Goal: Transaction & Acquisition: Purchase product/service

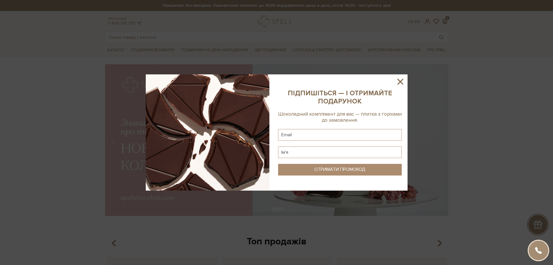
click at [403, 79] on icon at bounding box center [400, 82] width 10 height 10
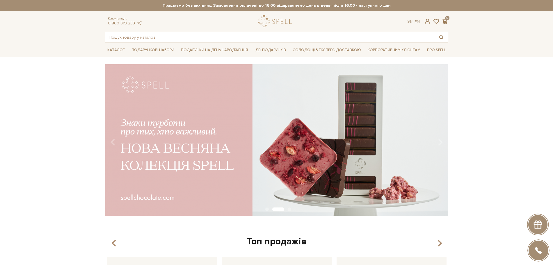
click at [528, 103] on div "slide 3 of 3" at bounding box center [276, 138] width 553 height 148
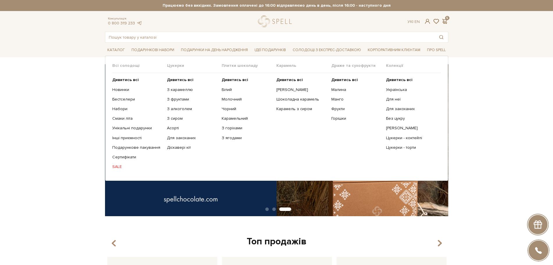
click at [119, 168] on link "SALE" at bounding box center [137, 166] width 50 height 5
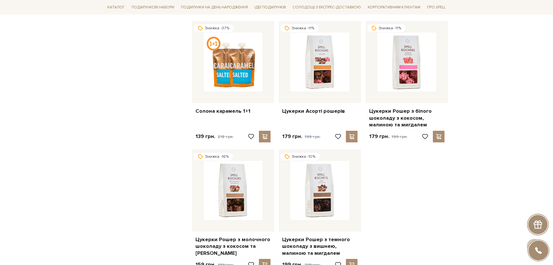
scroll to position [618, 0]
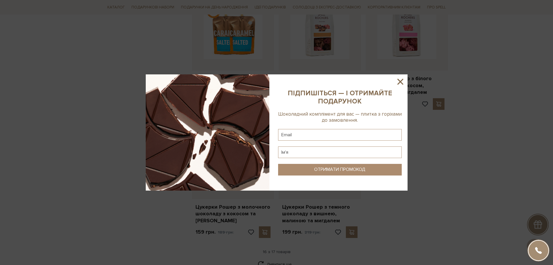
click at [403, 79] on icon at bounding box center [400, 82] width 10 height 10
